Goal: Task Accomplishment & Management: Manage account settings

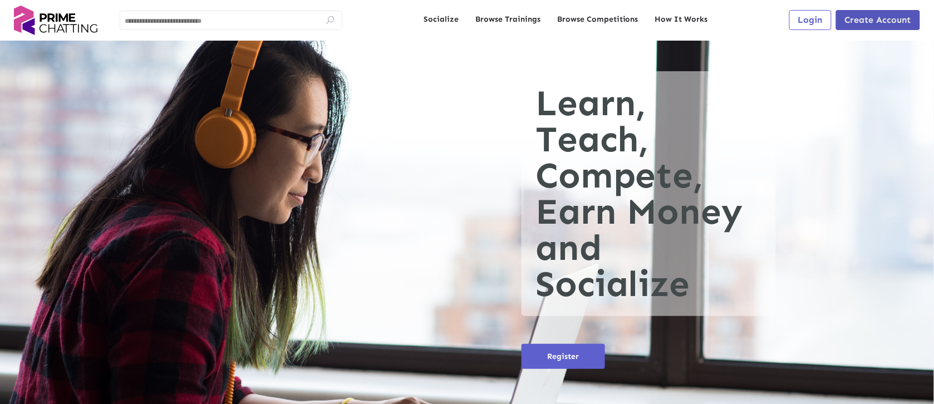
click at [466, 16] on span "Create Account" at bounding box center [877, 19] width 66 height 11
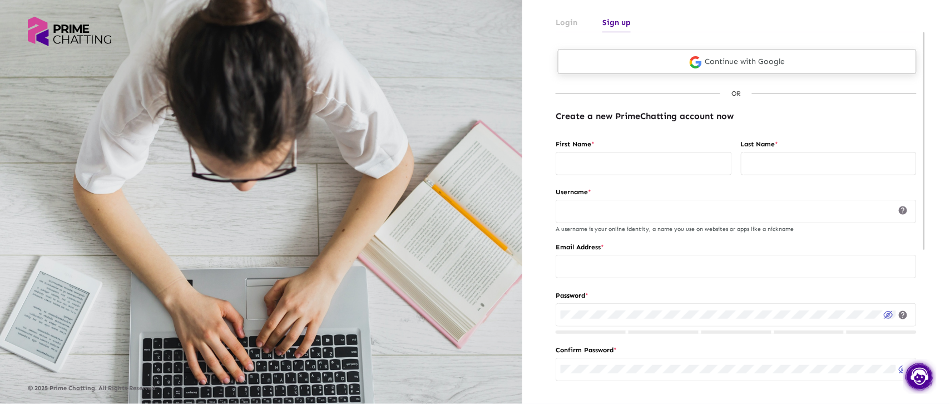
click at [466, 55] on link "Continue with Google" at bounding box center [737, 61] width 359 height 25
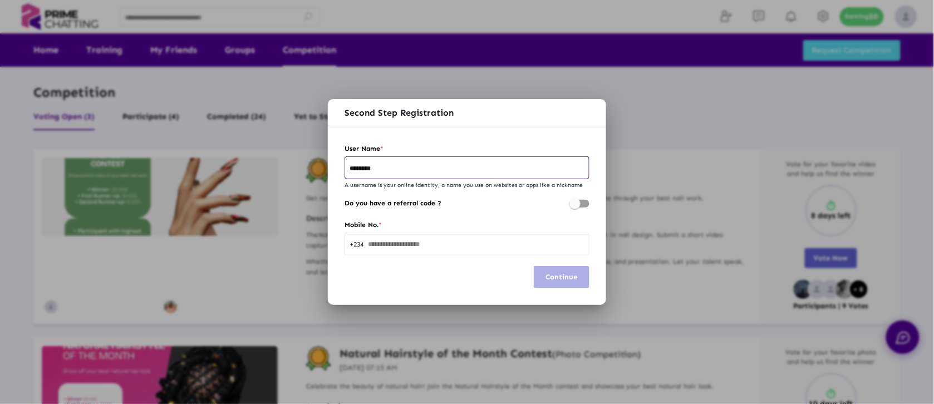
type input "********"
click at [438, 243] on input "text" at bounding box center [476, 244] width 216 height 8
type input "*"
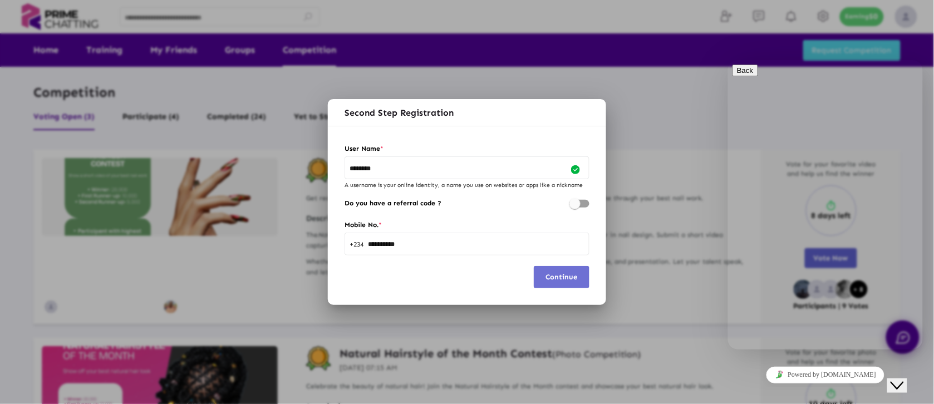
click at [570, 279] on span "Continue" at bounding box center [562, 277] width 32 height 8
click at [565, 276] on span "Continue" at bounding box center [562, 277] width 32 height 8
click at [903, 381] on icon "$i18n('chat', 'chat_widget')" at bounding box center [896, 385] width 13 height 8
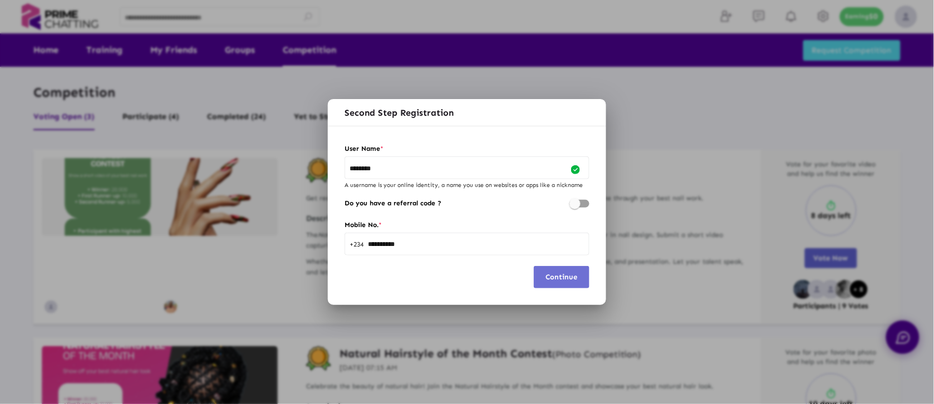
click at [556, 275] on span "Continue" at bounding box center [562, 277] width 32 height 8
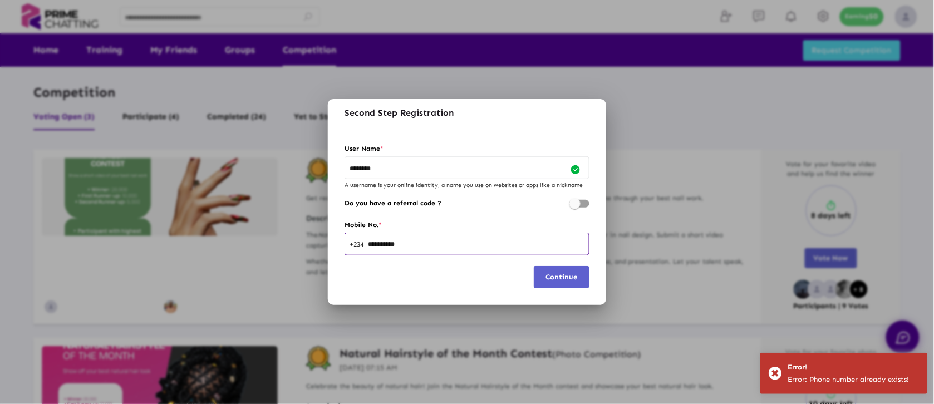
click at [507, 246] on input "**********" at bounding box center [476, 244] width 216 height 8
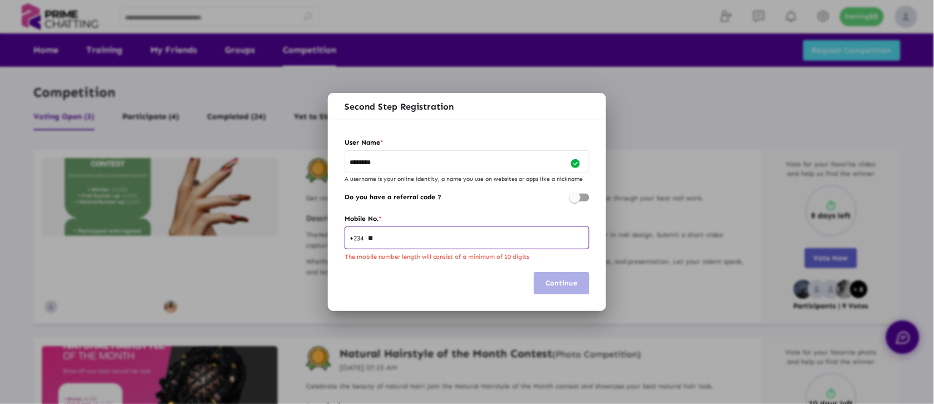
type input "*"
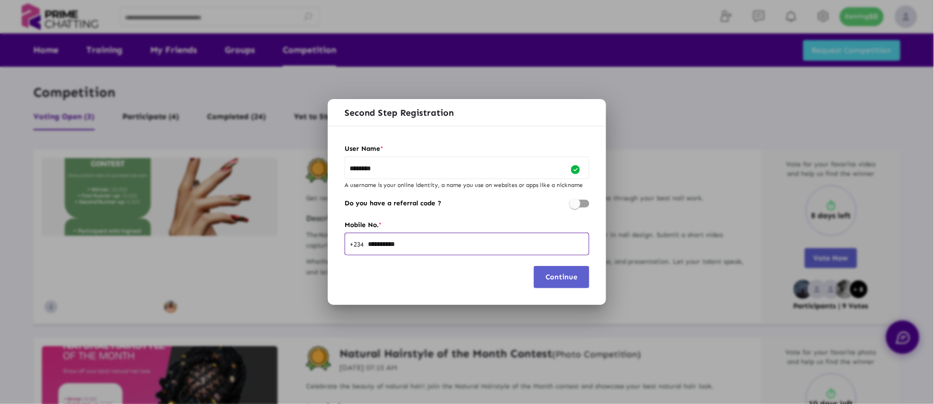
type input "**********"
click at [563, 273] on span "Continue" at bounding box center [562, 277] width 32 height 8
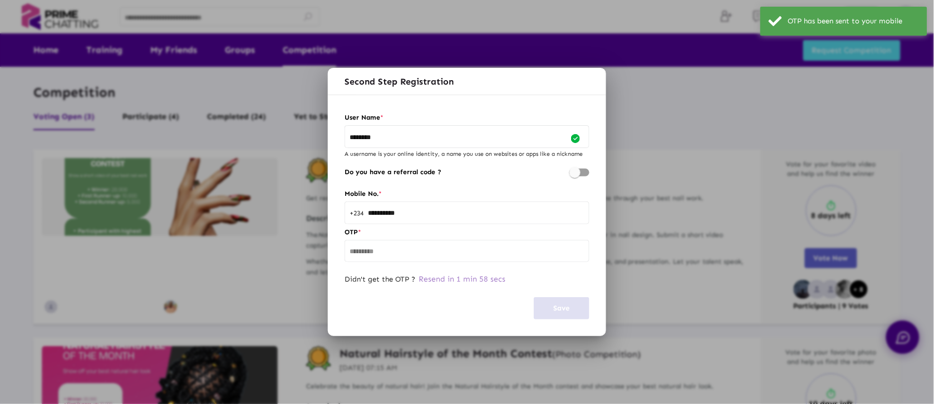
click at [507, 255] on input "text" at bounding box center [466, 252] width 235 height 8
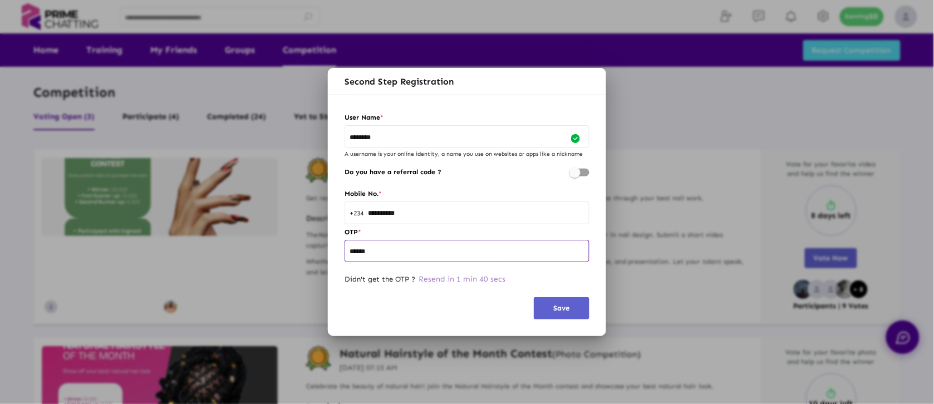
type input "******"
click at [551, 304] on button "Save" at bounding box center [562, 308] width 56 height 22
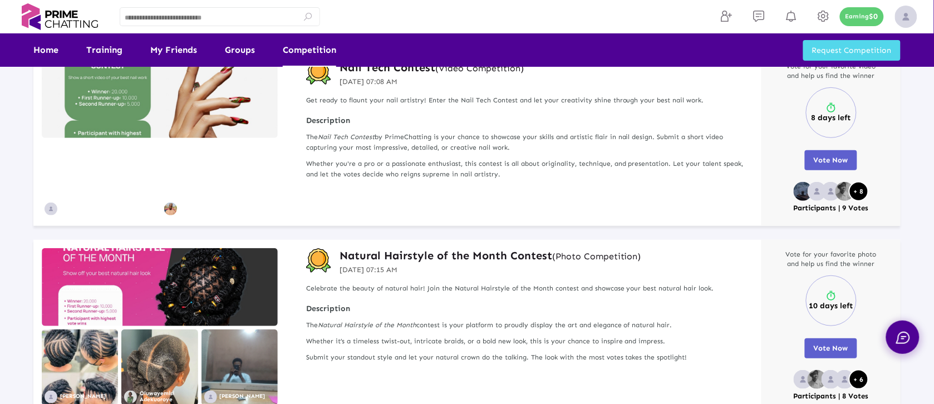
scroll to position [96, 0]
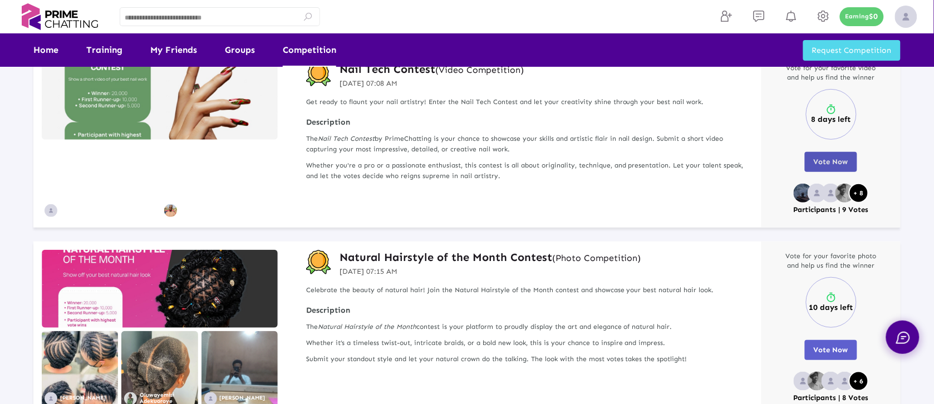
click at [829, 158] on span "Vote Now" at bounding box center [830, 161] width 34 height 8
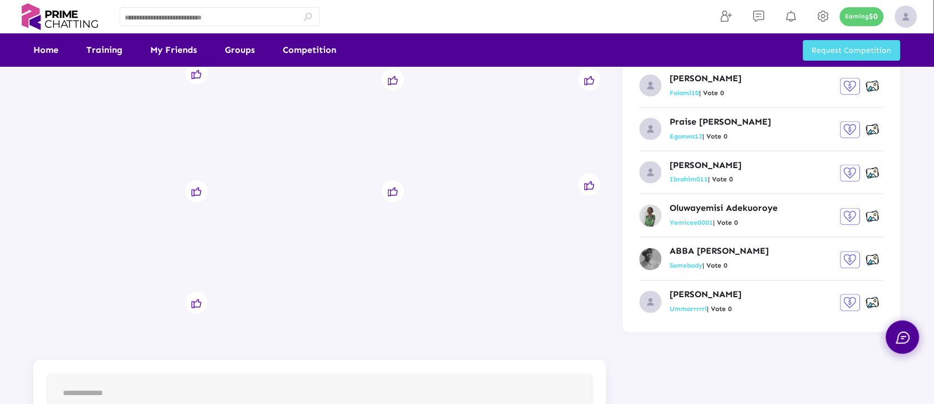
scroll to position [399, 0]
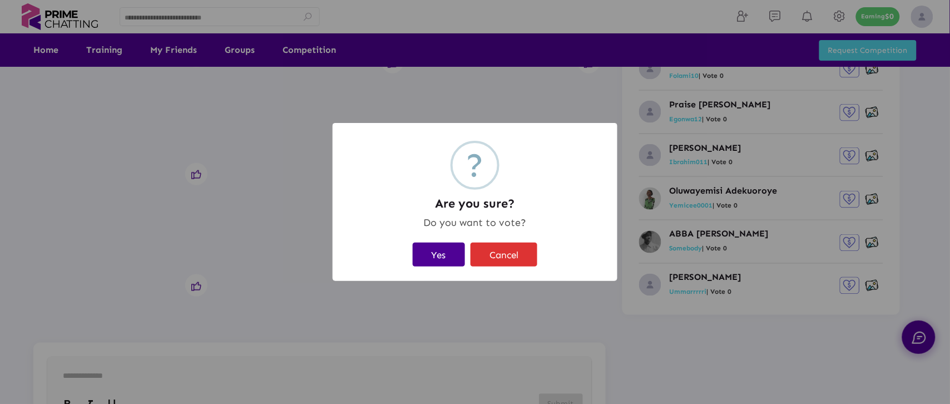
click at [434, 254] on button "Yes" at bounding box center [439, 255] width 52 height 24
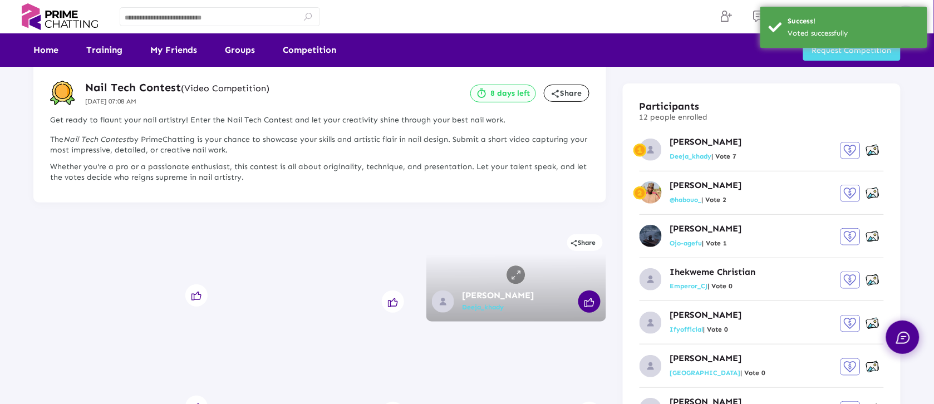
scroll to position [0, 0]
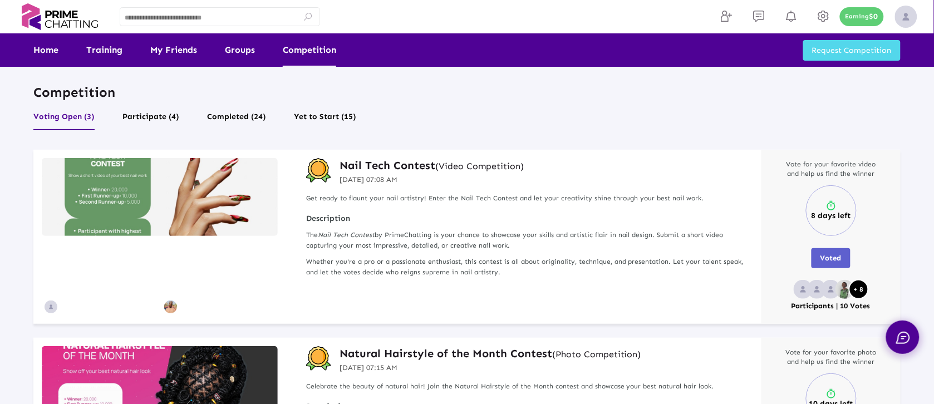
scroll to position [118, 0]
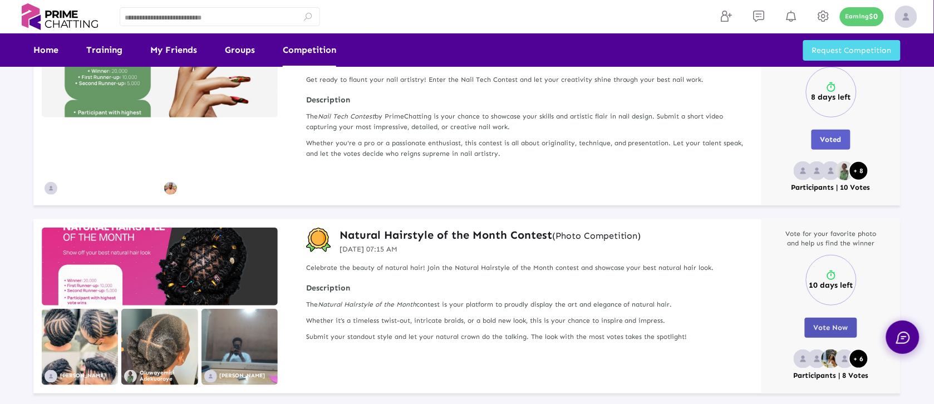
click at [829, 330] on span "Vote Now" at bounding box center [830, 327] width 34 height 8
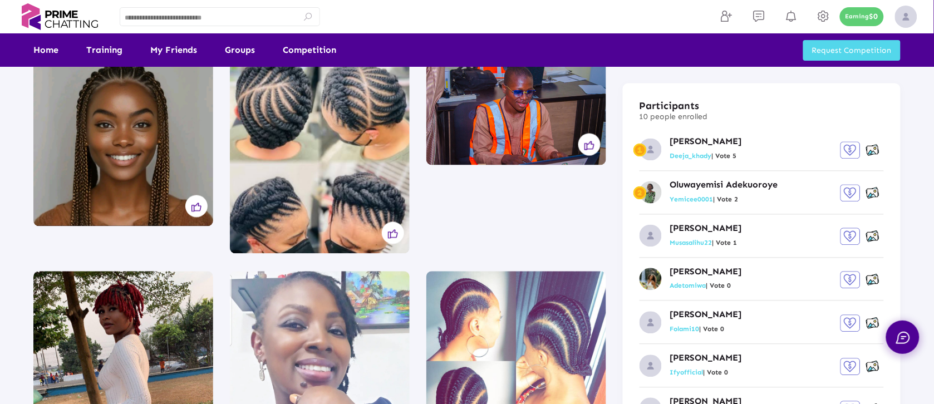
scroll to position [577, 0]
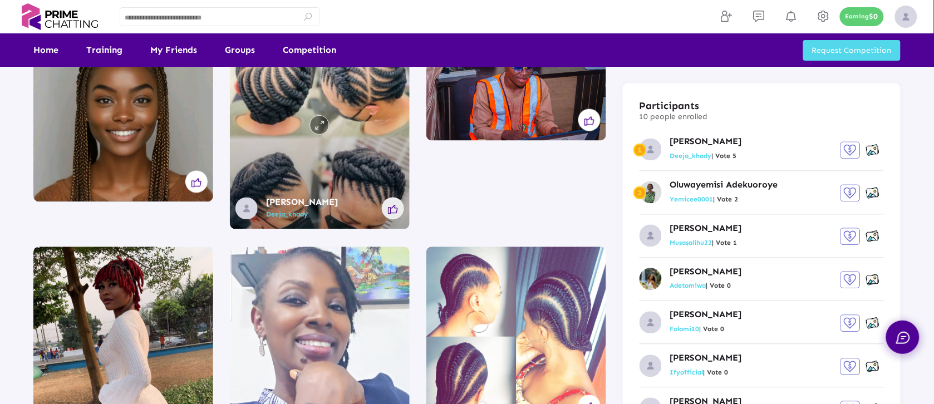
click at [396, 205] on icon at bounding box center [393, 209] width 10 height 9
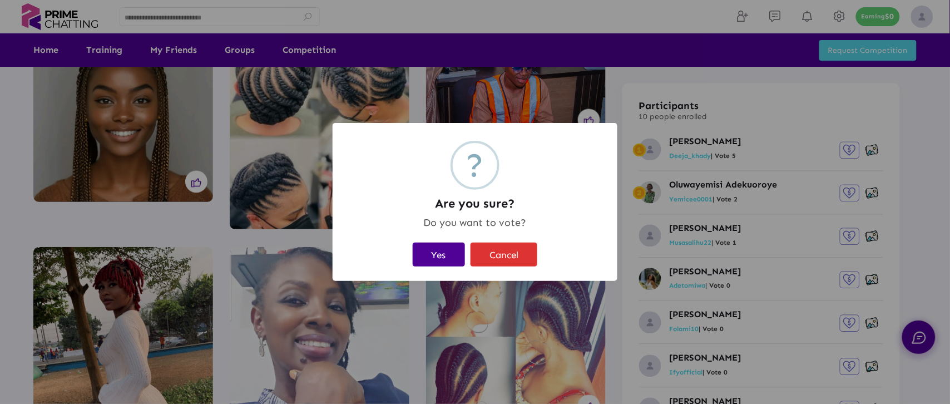
click at [438, 255] on button "Yes" at bounding box center [439, 255] width 52 height 24
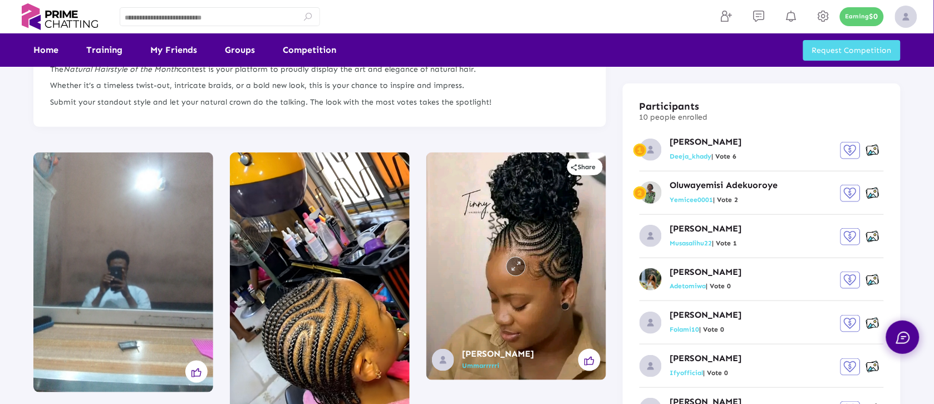
scroll to position [0, 0]
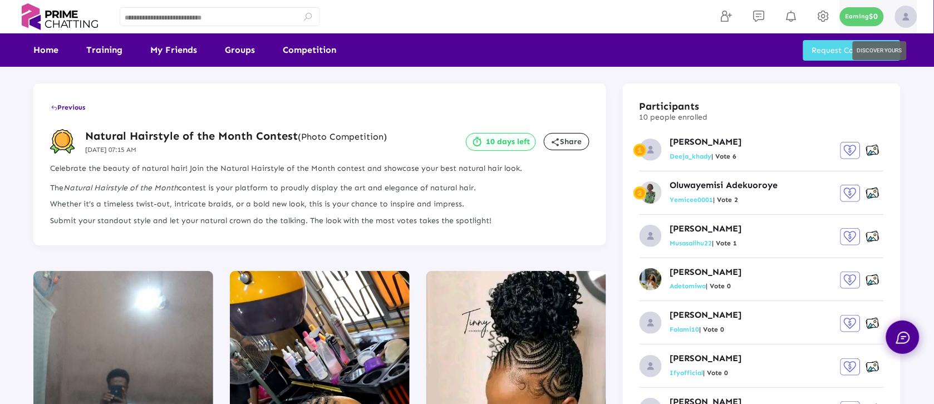
click at [904, 18] on img at bounding box center [906, 17] width 22 height 22
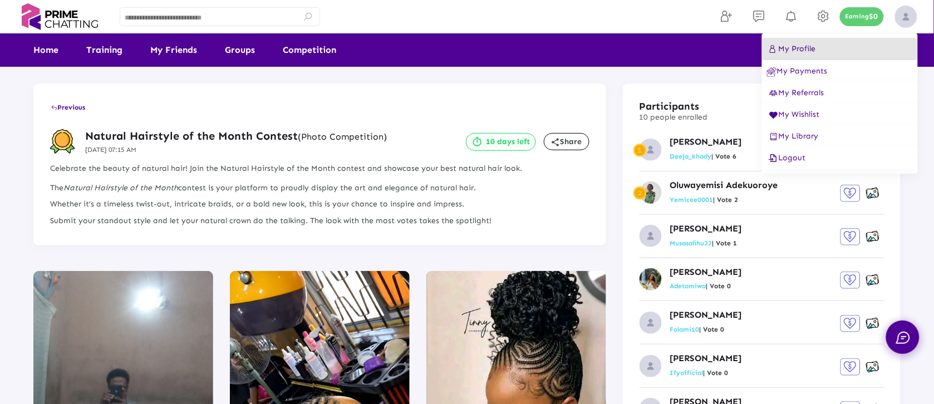
click at [858, 43] on button "My Profile" at bounding box center [840, 49] width 156 height 22
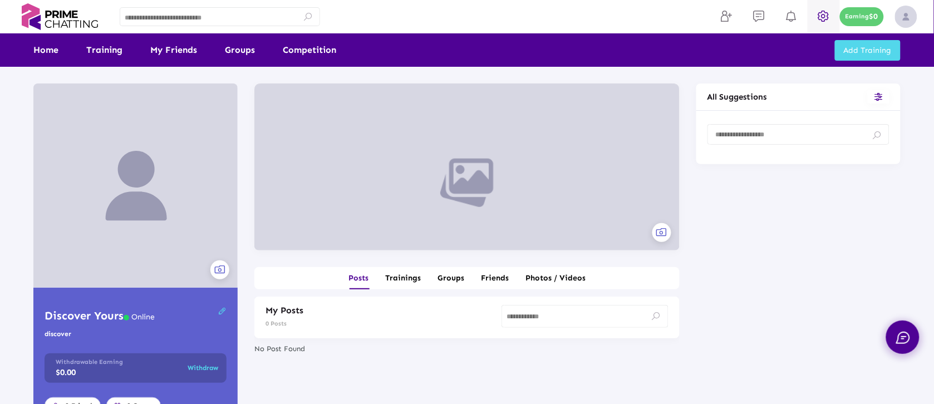
click at [816, 16] on icon at bounding box center [823, 15] width 17 height 13
click at [827, 13] on icon at bounding box center [823, 15] width 17 height 13
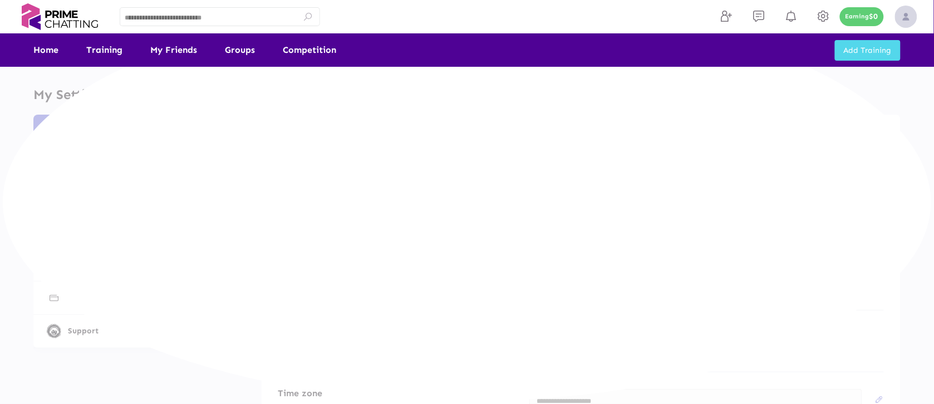
type input "**********"
type input "***"
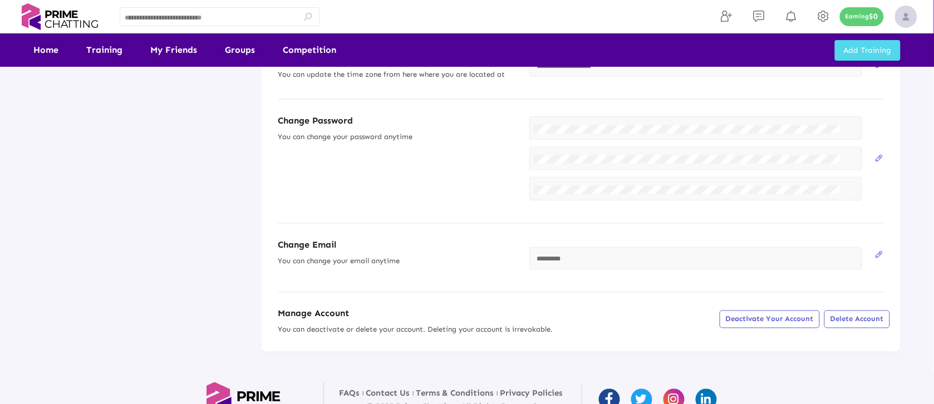
scroll to position [334, 0]
click at [852, 319] on span "Delete Account" at bounding box center [856, 320] width 53 height 8
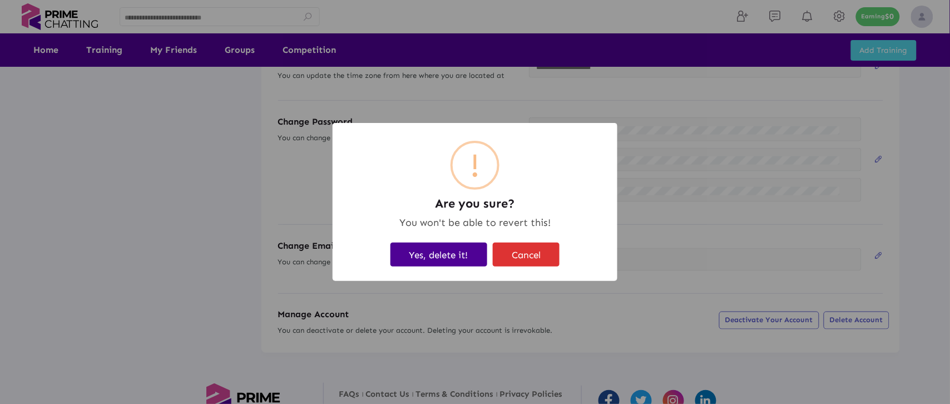
click at [469, 255] on button "Yes, delete it!" at bounding box center [439, 255] width 97 height 24
